Goal: Task Accomplishment & Management: Manage account settings

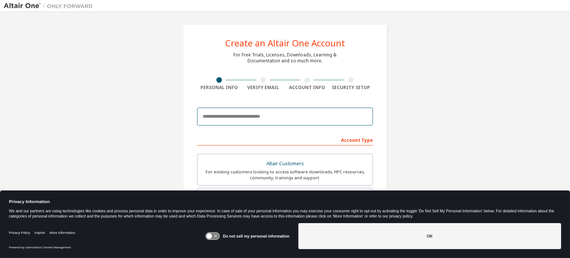
click at [306, 120] on input "email" at bounding box center [285, 117] width 176 height 18
type input "**********"
type input "******"
type input "****"
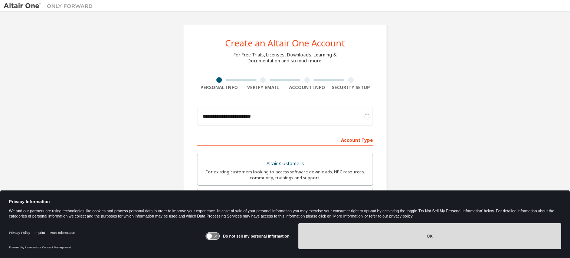
click at [459, 241] on button "OK" at bounding box center [430, 236] width 263 height 26
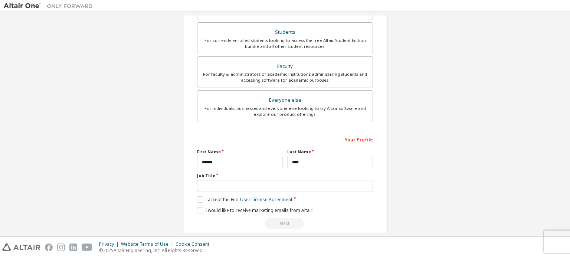
scroll to position [166, 0]
click at [253, 163] on input "******" at bounding box center [240, 161] width 86 height 12
click at [264, 160] on input "******" at bounding box center [240, 161] width 86 height 12
type input "******"
click at [322, 156] on input "****" at bounding box center [330, 161] width 86 height 12
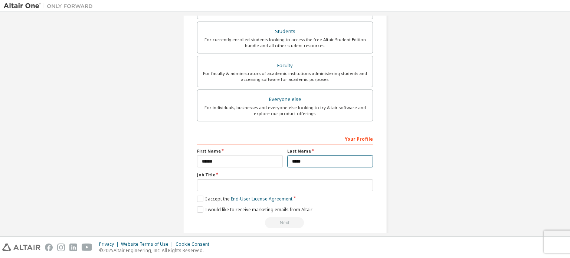
scroll to position [0, 0]
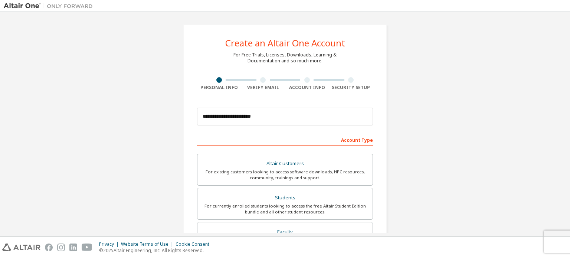
type input "****"
click at [286, 110] on input "**********" at bounding box center [285, 117] width 176 height 18
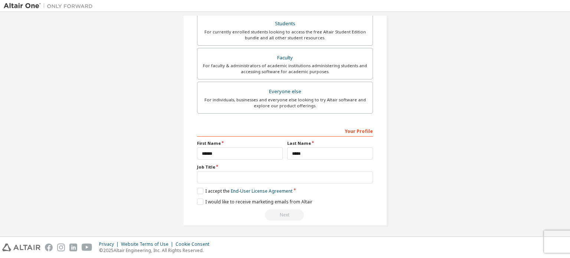
click at [466, 164] on div "**********" at bounding box center [285, 37] width 563 height 393
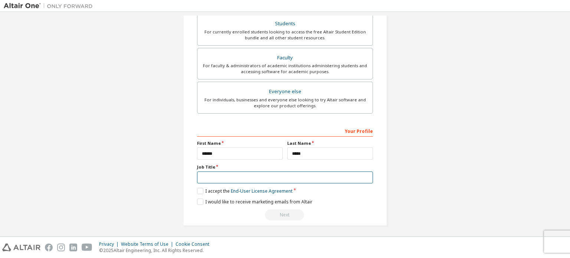
click at [216, 175] on input "text" at bounding box center [285, 178] width 176 height 12
type input "*******"
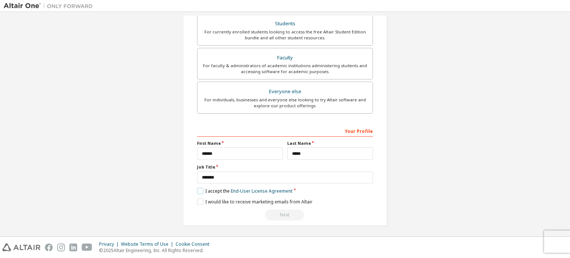
click at [200, 190] on label "I accept the End-User License Agreement" at bounding box center [244, 191] width 95 height 6
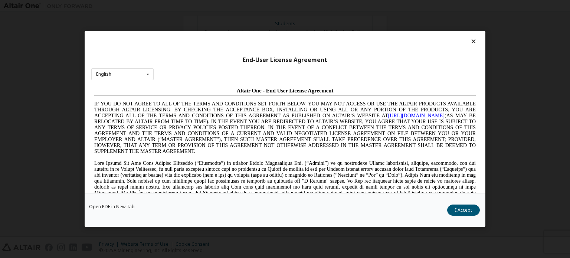
scroll to position [0, 0]
click at [461, 208] on button "I Accept" at bounding box center [464, 210] width 33 height 11
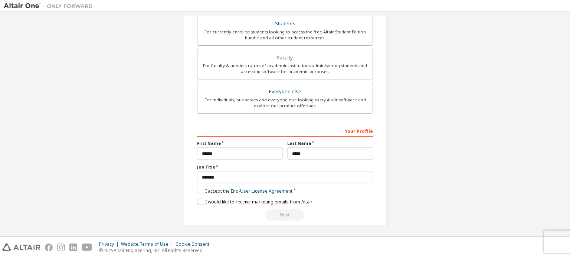
click at [200, 201] on label "I would like to receive marketing emails from Altair" at bounding box center [254, 202] width 115 height 6
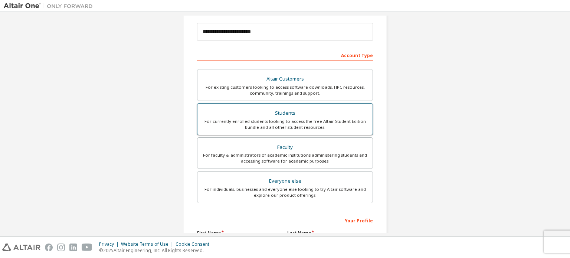
click at [276, 114] on div "Students" at bounding box center [285, 113] width 166 height 10
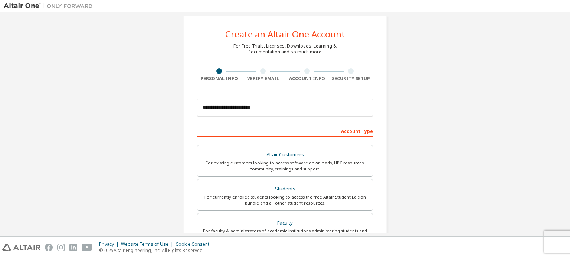
scroll to position [9, 0]
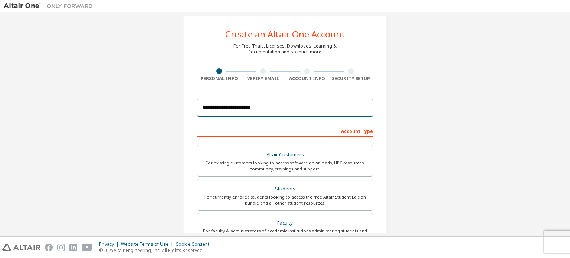
click at [279, 109] on input "**********" at bounding box center [285, 108] width 176 height 18
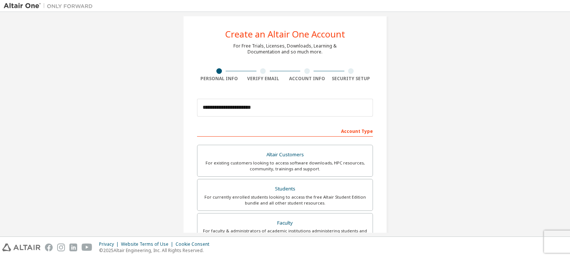
click at [428, 98] on div "**********" at bounding box center [285, 203] width 563 height 393
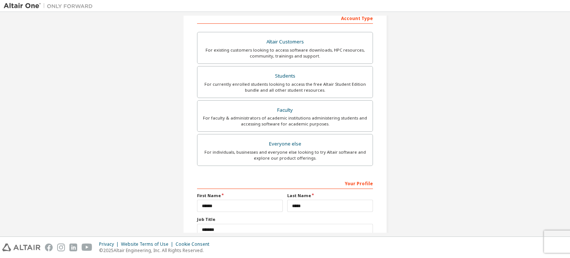
scroll to position [174, 0]
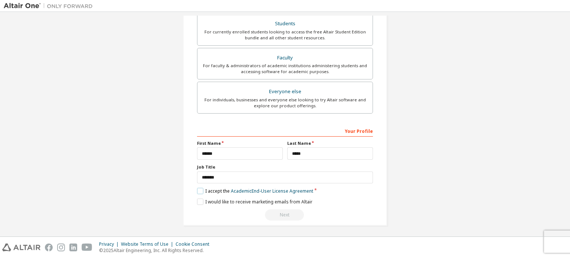
click at [201, 190] on label "I accept the Academic End-User License Agreement" at bounding box center [255, 191] width 116 height 6
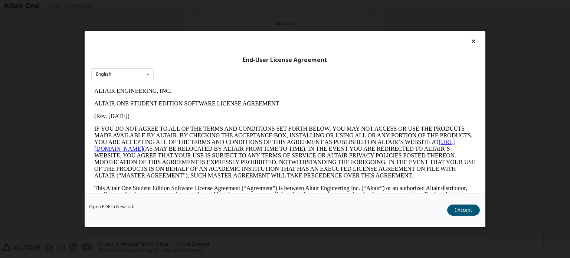
scroll to position [0, 0]
click at [465, 215] on button "I Accept" at bounding box center [464, 210] width 33 height 11
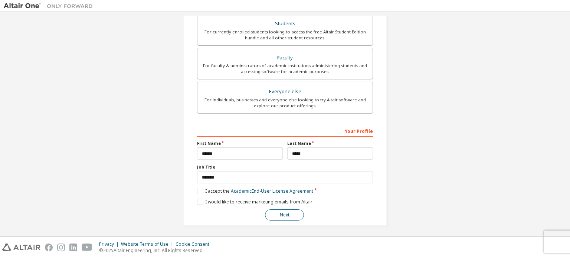
click at [294, 212] on button "Next" at bounding box center [284, 214] width 39 height 11
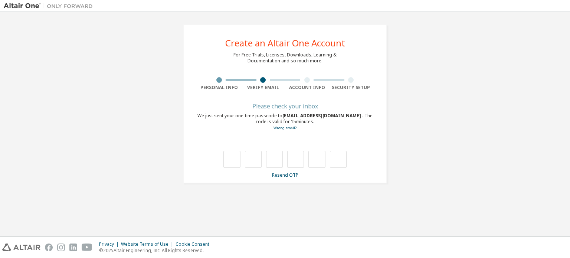
type input "*"
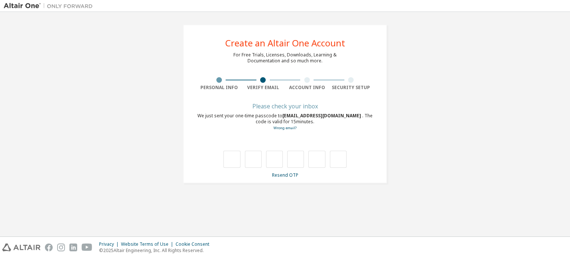
type input "*"
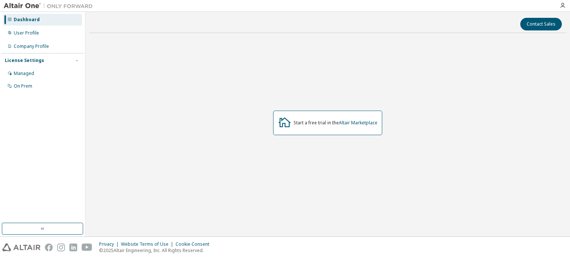
click at [305, 127] on div "Start a free trial in the Altair Marketplace" at bounding box center [327, 123] width 109 height 25
click at [281, 123] on icon at bounding box center [284, 121] width 13 height 13
click at [77, 235] on div "Dashboard User Profile Company Profile License Settings Managed On Prem" at bounding box center [42, 124] width 85 height 225
click at [71, 227] on button "button" at bounding box center [42, 229] width 81 height 12
click at [27, 88] on div "On Prem" at bounding box center [23, 86] width 19 height 6
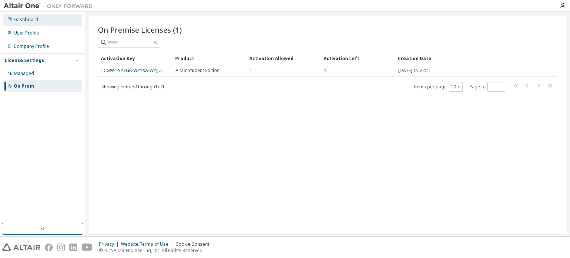
click at [24, 16] on div "Dashboard" at bounding box center [42, 20] width 79 height 12
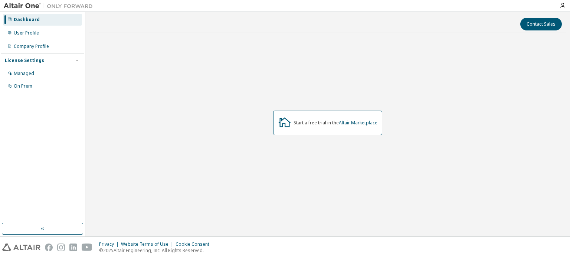
click at [16, 6] on img at bounding box center [50, 5] width 93 height 7
click at [14, 9] on img at bounding box center [50, 5] width 93 height 7
click at [567, 0] on div at bounding box center [563, 5] width 15 height 11
click at [563, 5] on icon "button" at bounding box center [563, 6] width 6 height 6
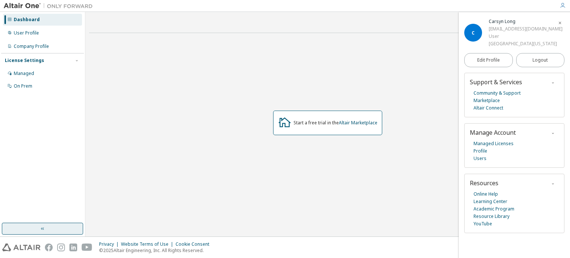
click at [75, 230] on button "button" at bounding box center [42, 229] width 81 height 12
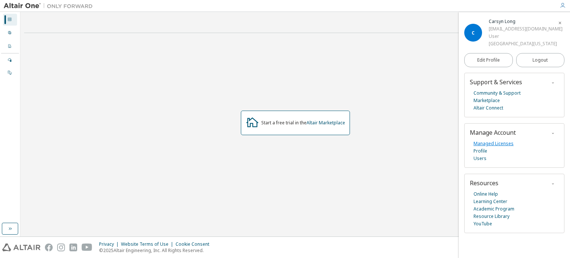
click at [486, 143] on link "Managed Licenses" at bounding box center [494, 143] width 40 height 7
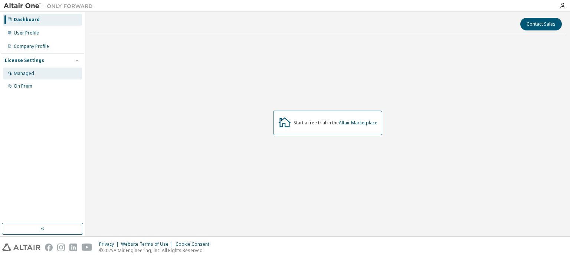
click at [22, 71] on div "Managed" at bounding box center [24, 74] width 20 height 6
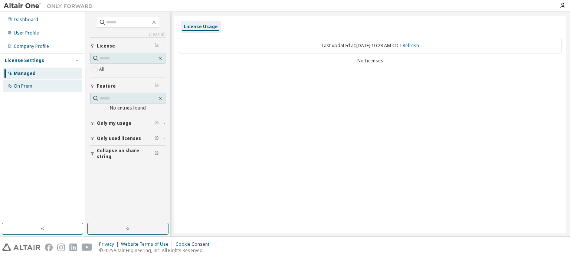
click at [32, 89] on div "On Prem" at bounding box center [23, 86] width 19 height 6
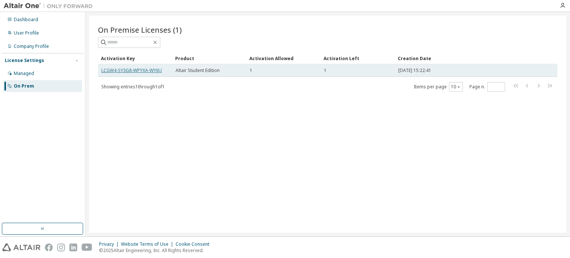
click at [139, 71] on link "LCGW4-SY3G8-WPYXA-WYJJU" at bounding box center [131, 70] width 61 height 6
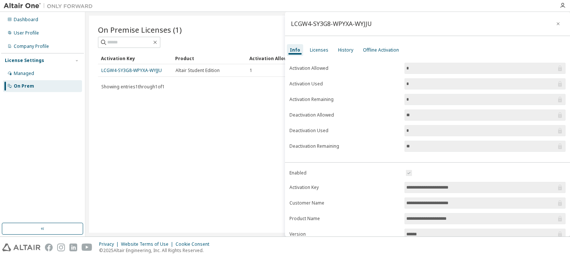
scroll to position [82, 0]
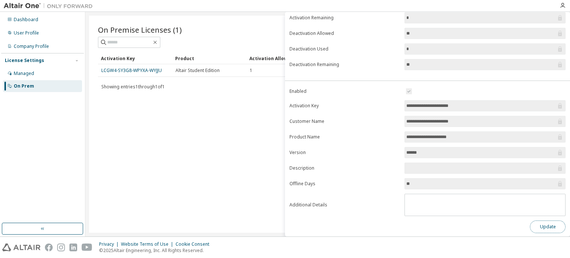
click at [548, 228] on button "Update" at bounding box center [548, 227] width 36 height 13
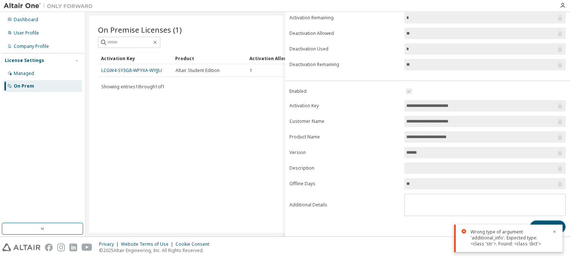
click at [562, 227] on div "Wrong type of argument 'additional_info'. Expected type: <class 'str'>. Found: …" at bounding box center [509, 238] width 108 height 27
click at [556, 231] on icon "button" at bounding box center [555, 232] width 3 height 3
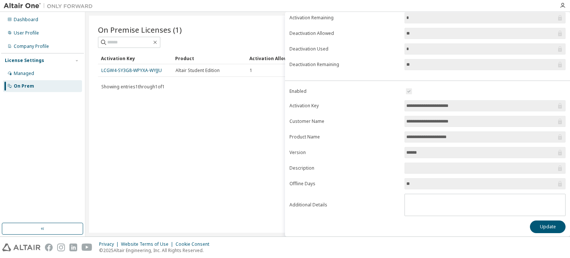
scroll to position [0, 0]
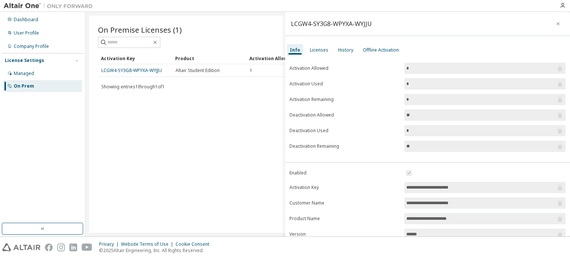
click at [556, 25] on icon "button" at bounding box center [558, 24] width 5 height 6
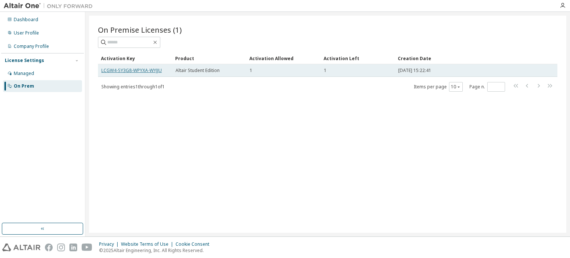
click at [148, 68] on link "LCGW4-SY3G8-WPYXA-WYJJU" at bounding box center [131, 70] width 61 height 6
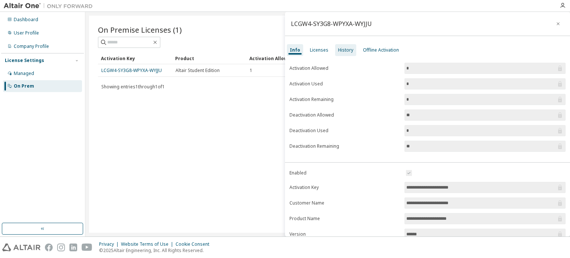
click at [352, 53] on div "History" at bounding box center [345, 50] width 21 height 12
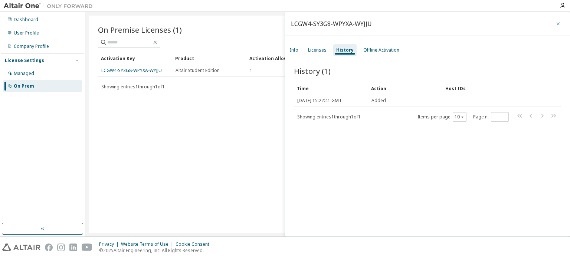
click at [556, 19] on button "button" at bounding box center [559, 24] width 12 height 12
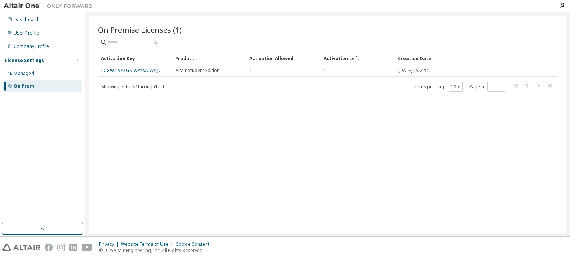
click at [235, 51] on div "On Premise Licenses (1) Clear Load Save Save As Field Operator Value Select fil…" at bounding box center [328, 59] width 460 height 68
click at [6, 6] on img at bounding box center [50, 5] width 93 height 7
drag, startPoint x: 6, startPoint y: 6, endPoint x: 37, endPoint y: 1, distance: 31.3
click at [37, 1] on div at bounding box center [48, 6] width 97 height 12
click at [502, 38] on div at bounding box center [328, 42] width 460 height 11
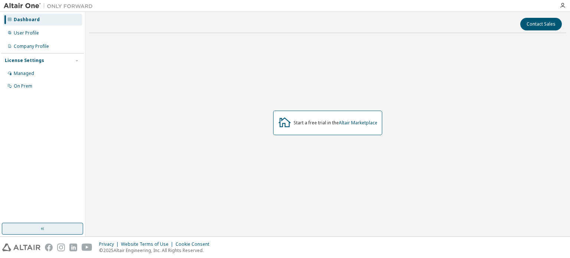
click at [55, 225] on button "button" at bounding box center [42, 229] width 81 height 12
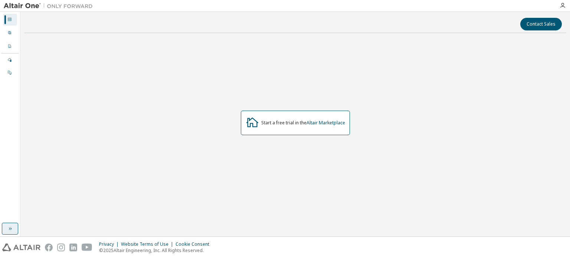
click at [8, 227] on icon "button" at bounding box center [10, 229] width 6 height 6
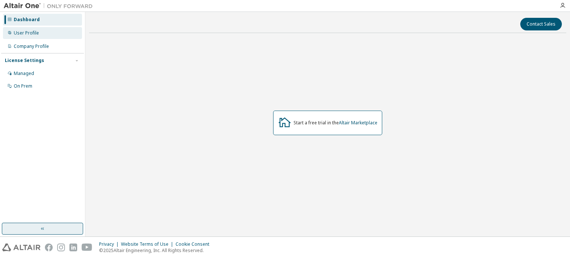
click at [50, 38] on div "User Profile" at bounding box center [42, 33] width 79 height 12
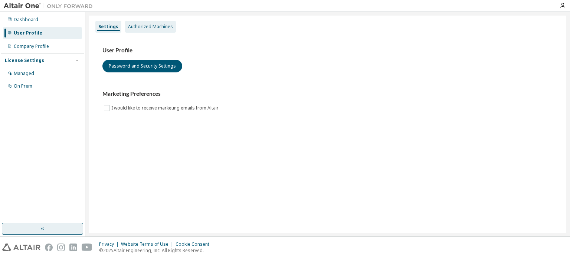
click at [147, 31] on div "Authorized Machines" at bounding box center [150, 27] width 51 height 12
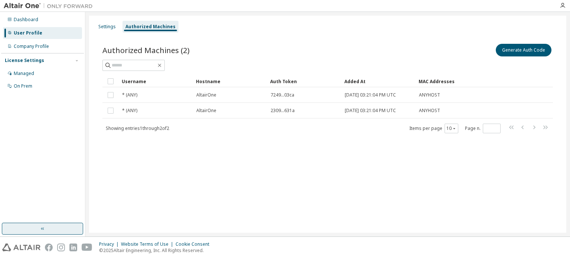
click at [492, 49] on div "Generate Auth Code" at bounding box center [440, 50] width 225 height 16
click at [513, 59] on div "Authorized Machines (2) Generate Auth Code" at bounding box center [327, 56] width 451 height 29
click at [513, 50] on button "Generate Auth Code" at bounding box center [524, 50] width 56 height 13
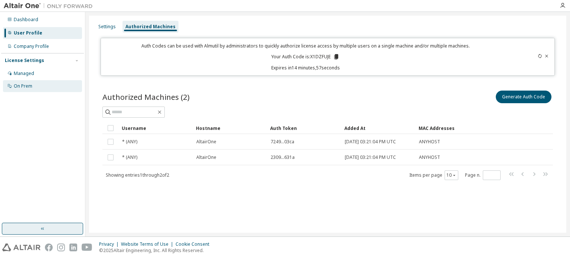
click at [60, 88] on div "On Prem" at bounding box center [42, 86] width 79 height 12
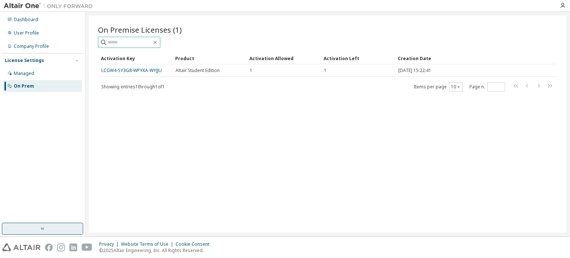
click at [152, 42] on input "text" at bounding box center [129, 42] width 45 height 7
paste input "**********"
type input "*"
click at [296, 176] on div "On Premise Licenses (1) Clear Load Save Save As Field Operator Value Select fil…" at bounding box center [328, 124] width 478 height 217
